Goal: Task Accomplishment & Management: Manage account settings

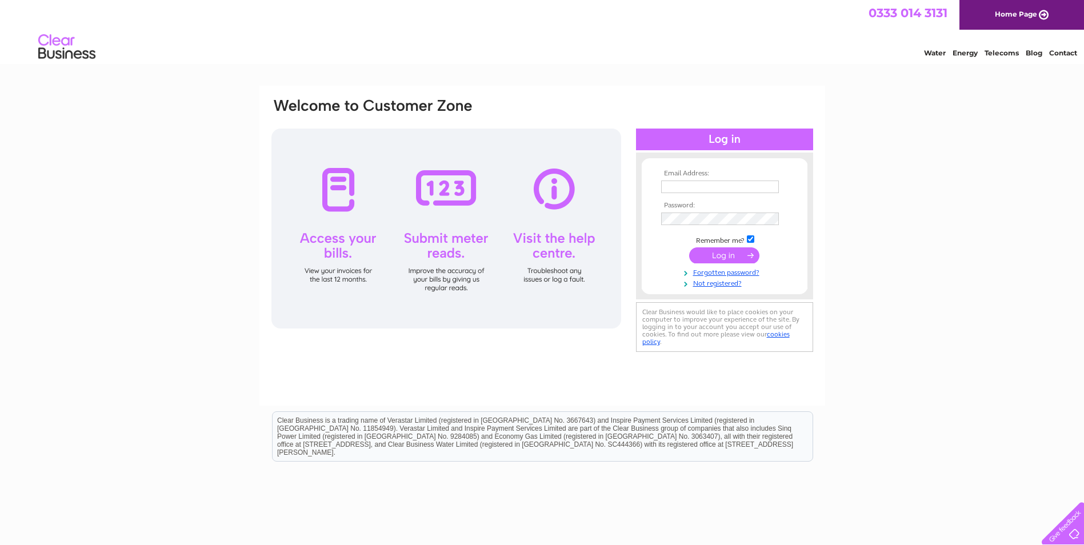
type input "lewistimberframes@hotmail.co.uk"
click at [716, 257] on input "submit" at bounding box center [724, 255] width 70 height 16
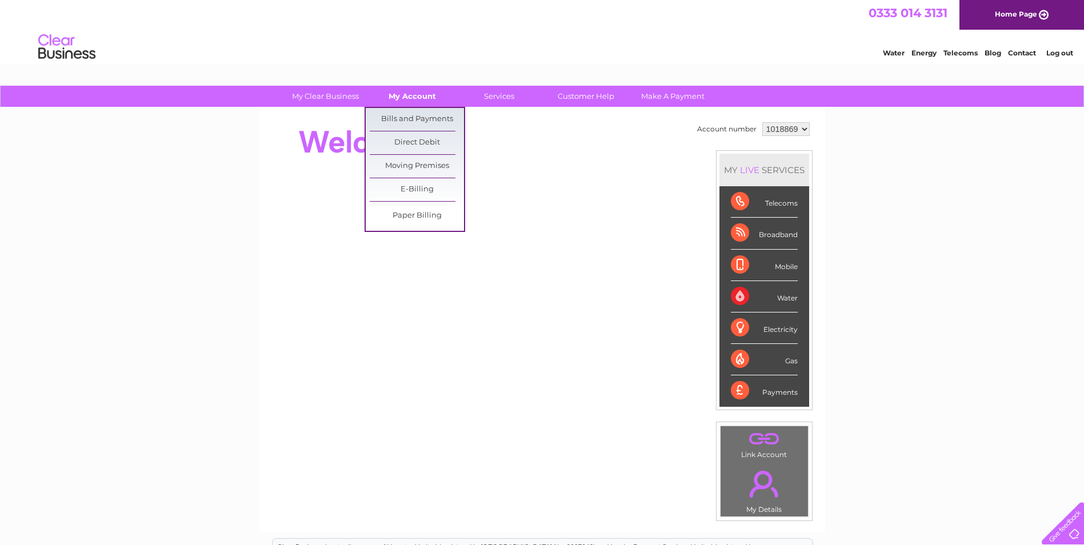
click at [408, 100] on link "My Account" at bounding box center [412, 96] width 94 height 21
click at [414, 123] on link "Bills and Payments" at bounding box center [417, 119] width 94 height 23
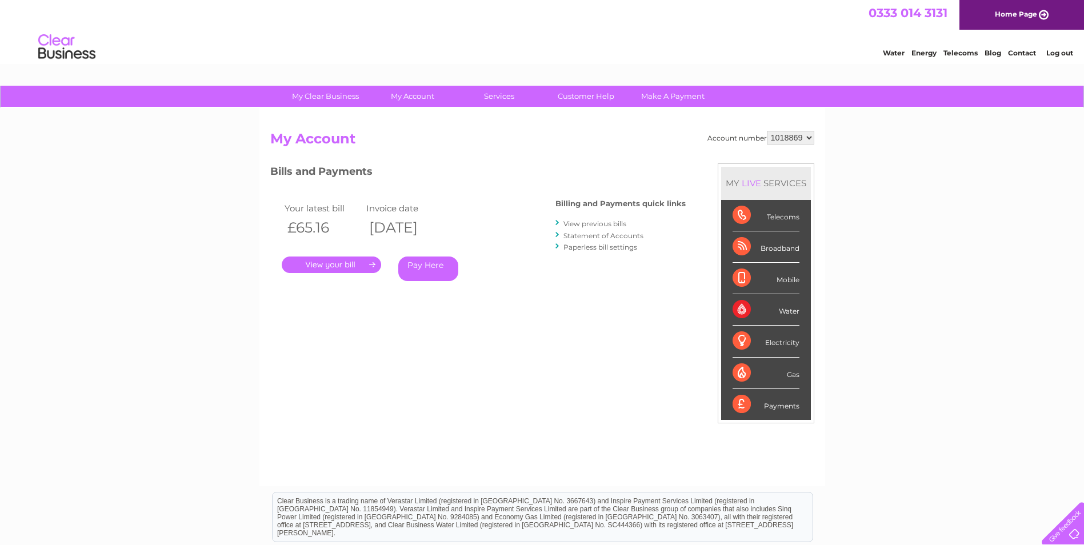
click at [326, 263] on link "." at bounding box center [331, 264] width 99 height 17
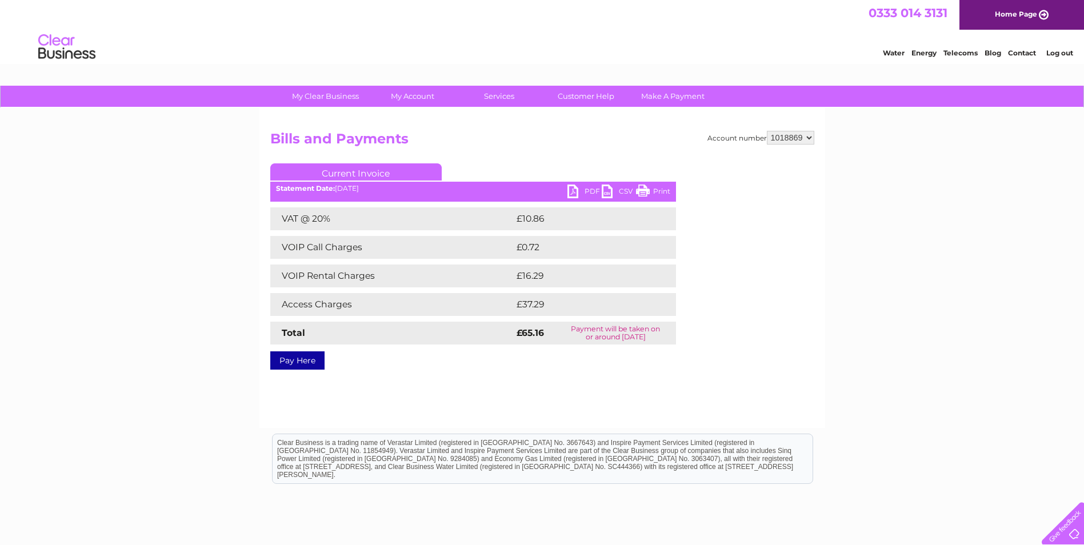
click at [586, 191] on link "PDF" at bounding box center [584, 193] width 34 height 17
click at [1054, 52] on link "Log out" at bounding box center [1059, 53] width 27 height 9
